Goal: Go to known website: Access a specific website the user already knows

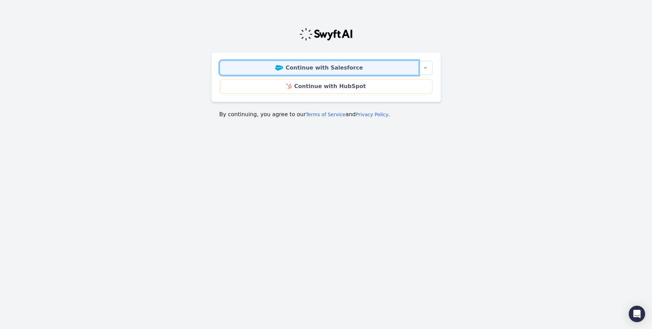
click at [339, 70] on link "Continue with Salesforce" at bounding box center [319, 68] width 199 height 14
